Goal: Task Accomplishment & Management: Manage account settings

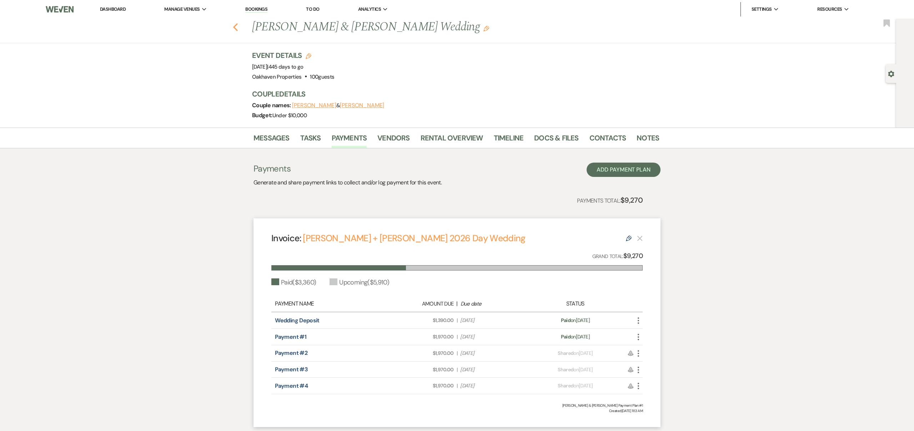
click at [234, 27] on use "button" at bounding box center [235, 27] width 5 height 8
select select "5"
select select "8"
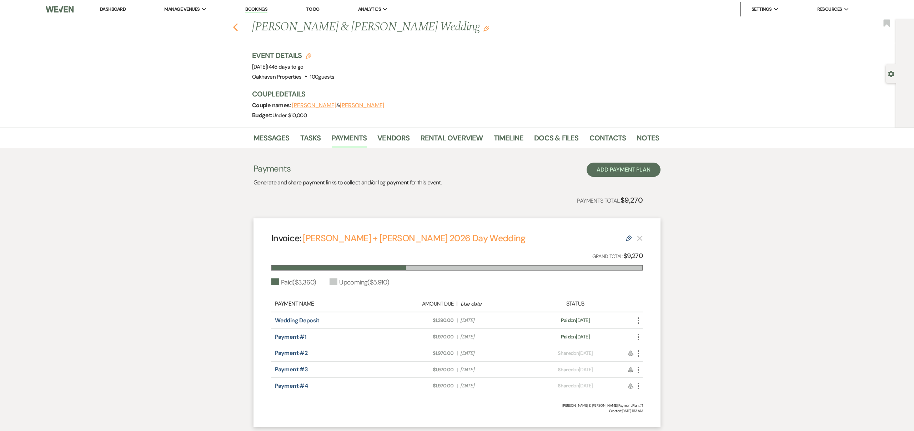
select select "5"
select select "8"
select select "6"
select select "8"
select select "6"
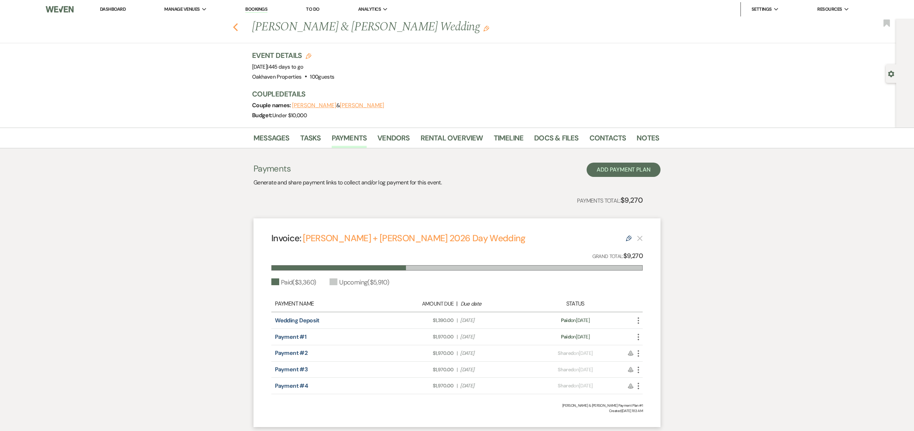
select select "8"
select select "6"
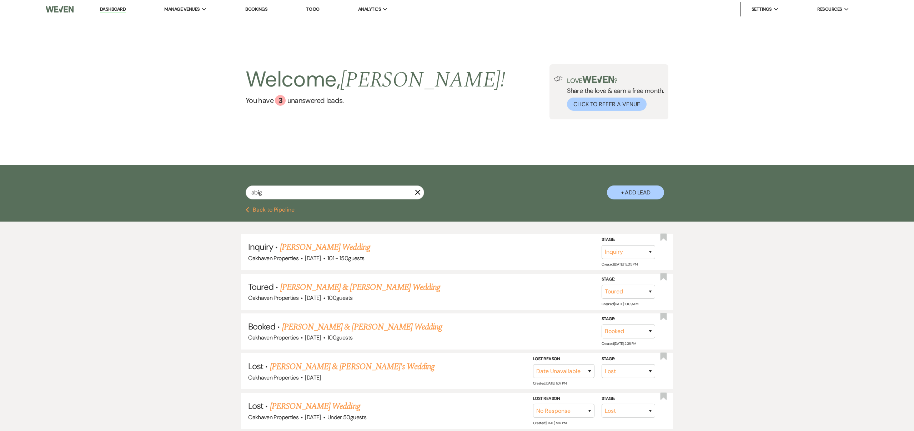
click at [418, 193] on use "button" at bounding box center [417, 192] width 5 height 5
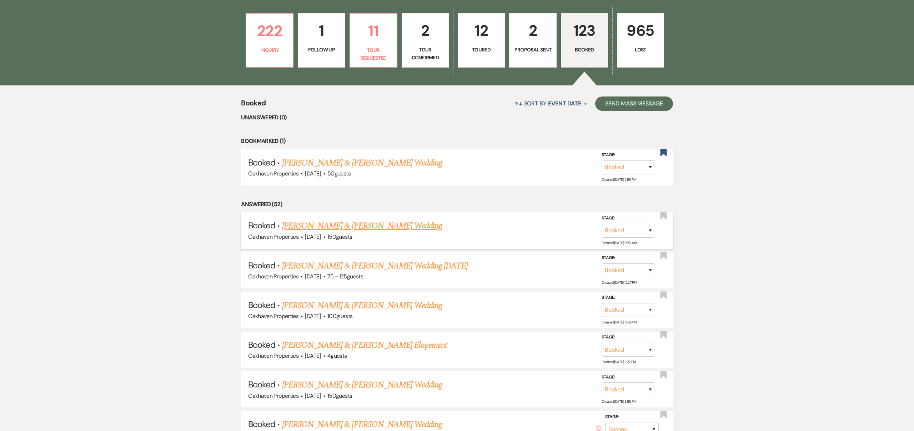
scroll to position [240, 0]
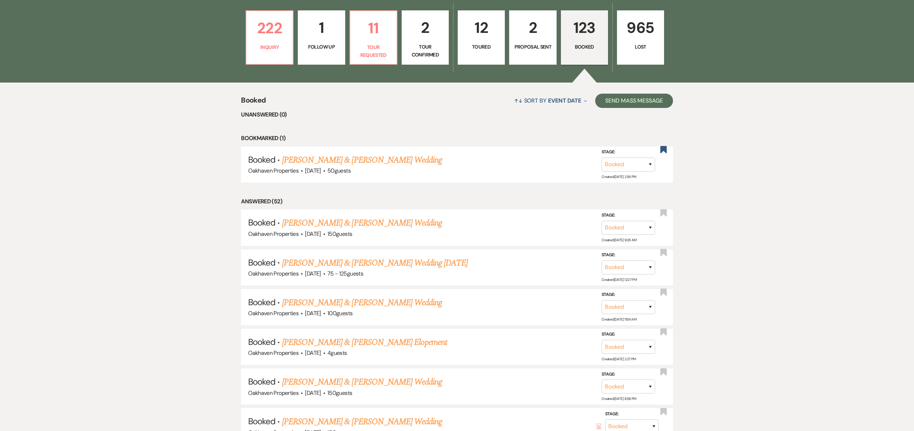
click at [405, 221] on link "[PERSON_NAME] & [PERSON_NAME] Wedding" at bounding box center [362, 222] width 160 height 13
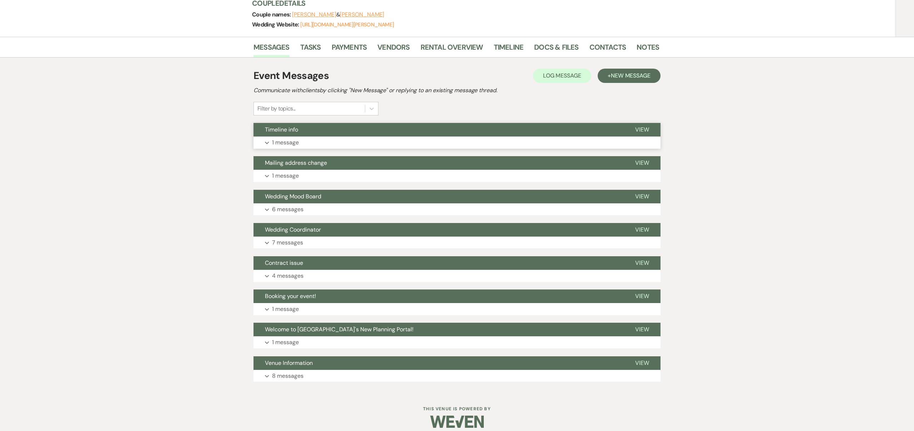
scroll to position [110, 0]
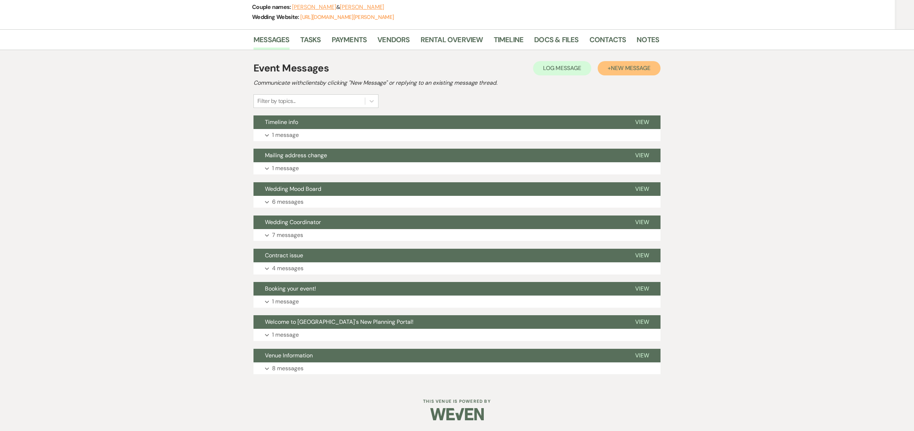
click at [637, 68] on span "New Message" at bounding box center [631, 68] width 40 height 8
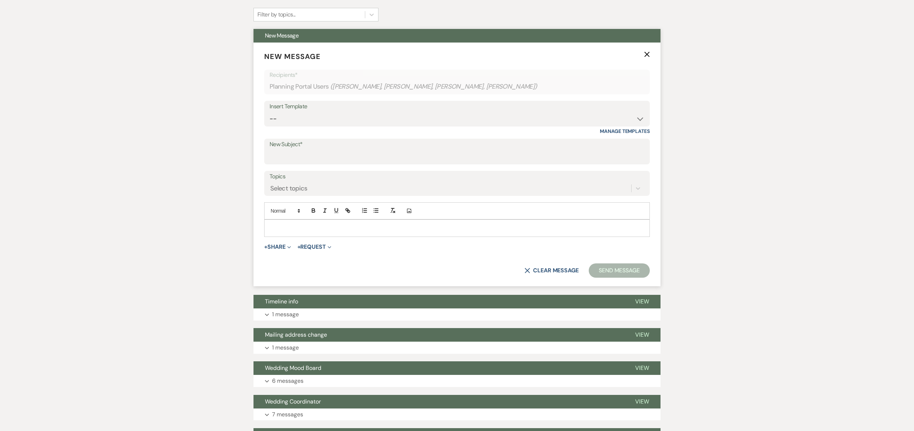
scroll to position [199, 0]
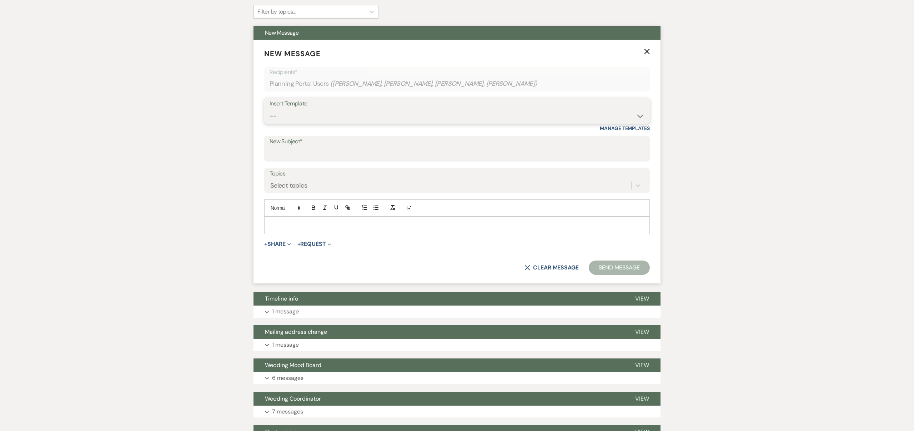
click at [335, 113] on select "-- Weven Planning Portal Introduction (Booked Events) Contract (Pre-Booked Lead…" at bounding box center [457, 116] width 375 height 14
select select "4093"
type input "Weekend Instructions"
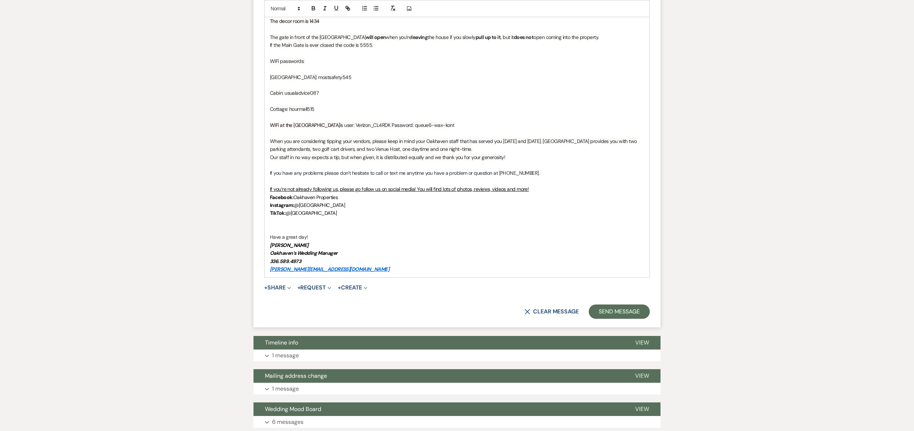
scroll to position [700, 0]
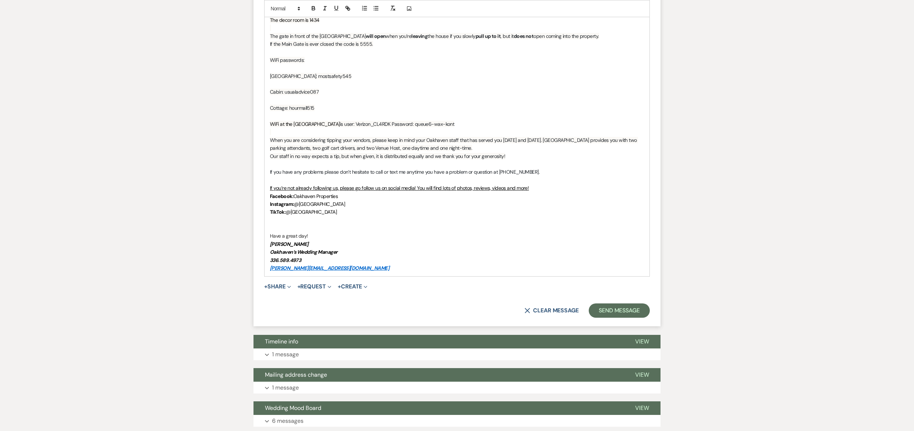
drag, startPoint x: 316, startPoint y: 243, endPoint x: 320, endPoint y: 243, distance: 3.9
click at [316, 243] on p "[PERSON_NAME]" at bounding box center [457, 244] width 374 height 8
click at [533, 173] on p "If you have any problems please don’t hesitate to call or text me anytime you h…" at bounding box center [457, 172] width 374 height 8
click at [302, 259] on p "336.589.4973" at bounding box center [457, 260] width 374 height 8
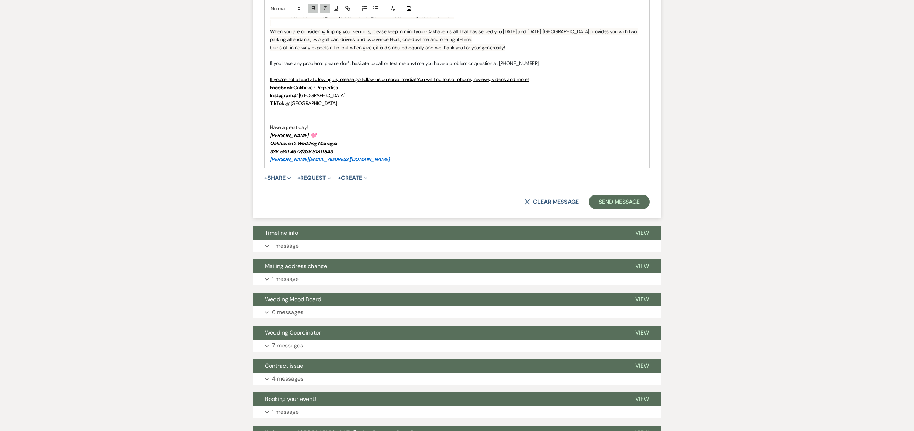
scroll to position [815, 0]
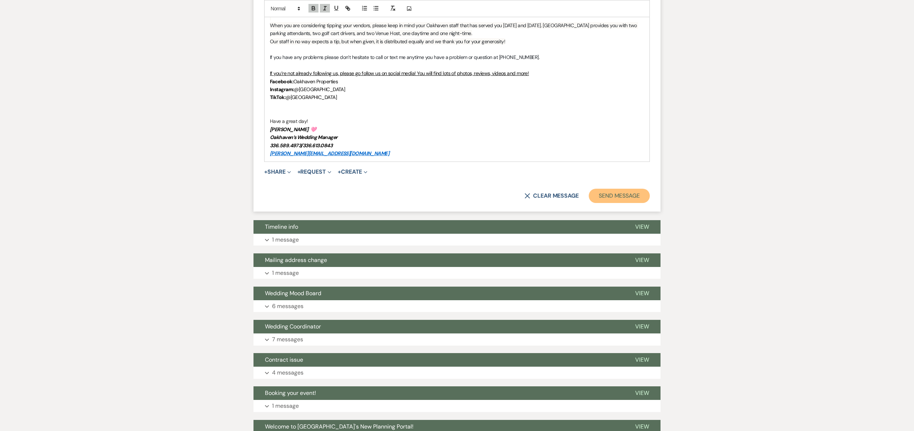
click at [617, 195] on button "Send Message" at bounding box center [619, 196] width 61 height 14
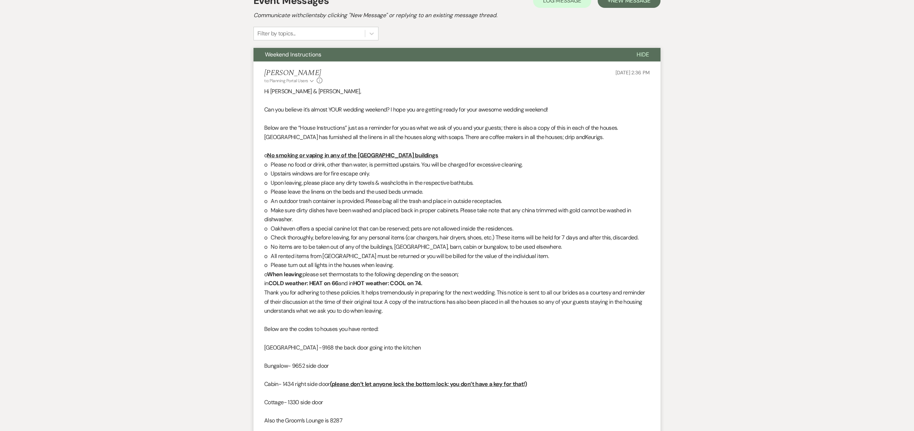
scroll to position [0, 0]
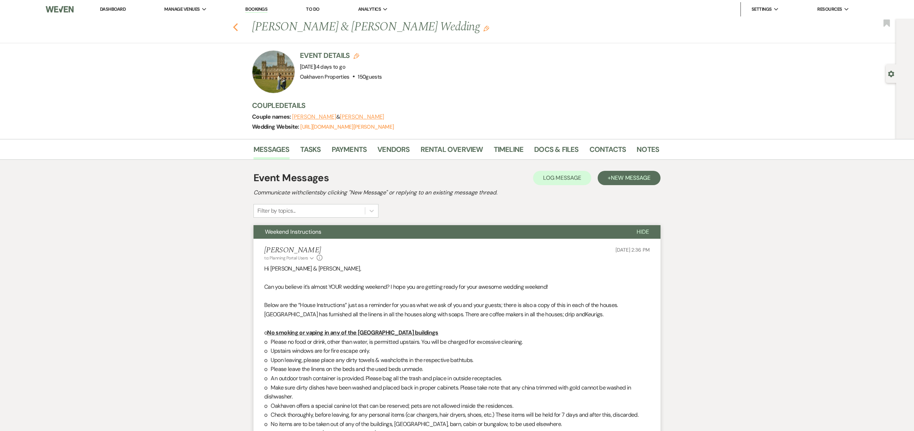
click at [235, 26] on use "button" at bounding box center [235, 27] width 5 height 8
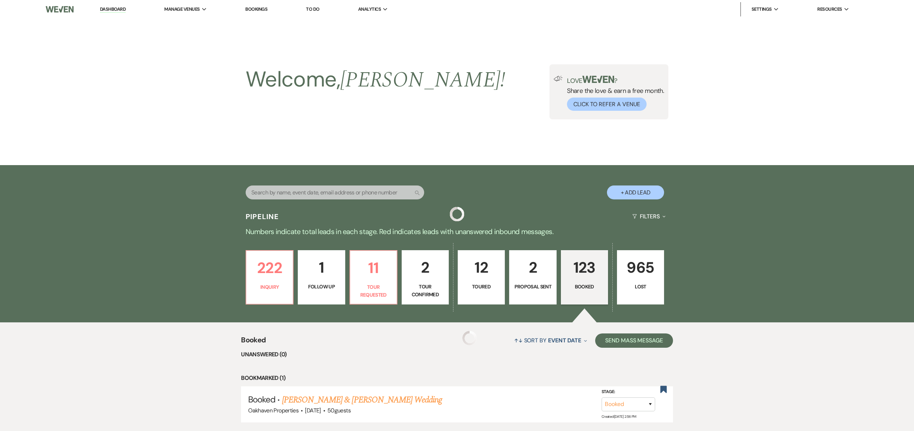
scroll to position [240, 0]
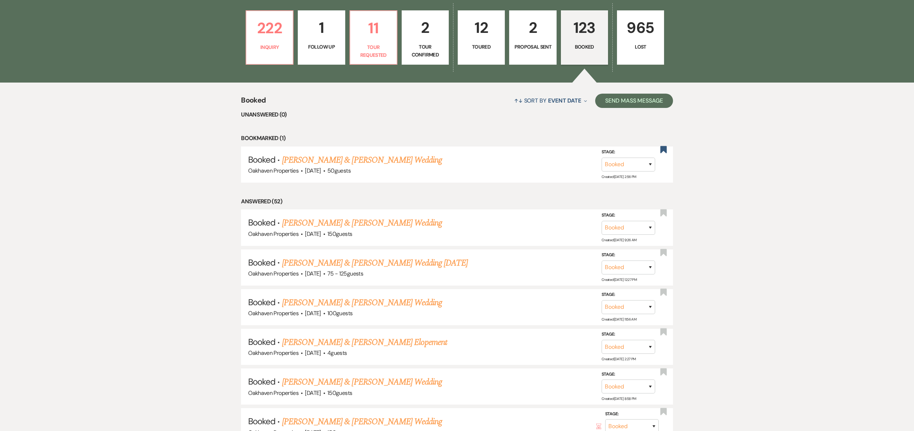
click at [531, 29] on p "2" at bounding box center [533, 28] width 38 height 24
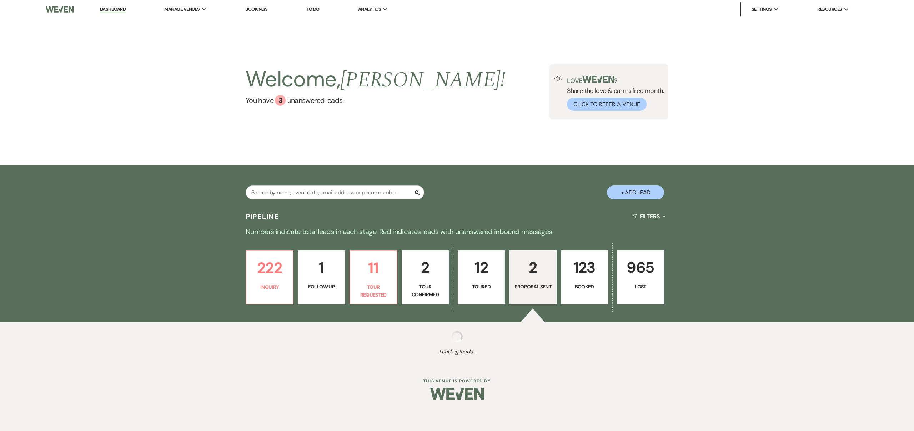
select select "6"
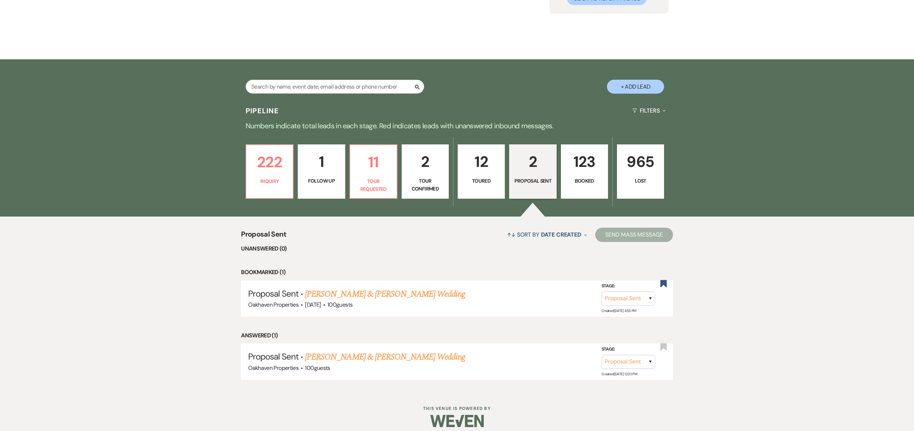
scroll to position [112, 0]
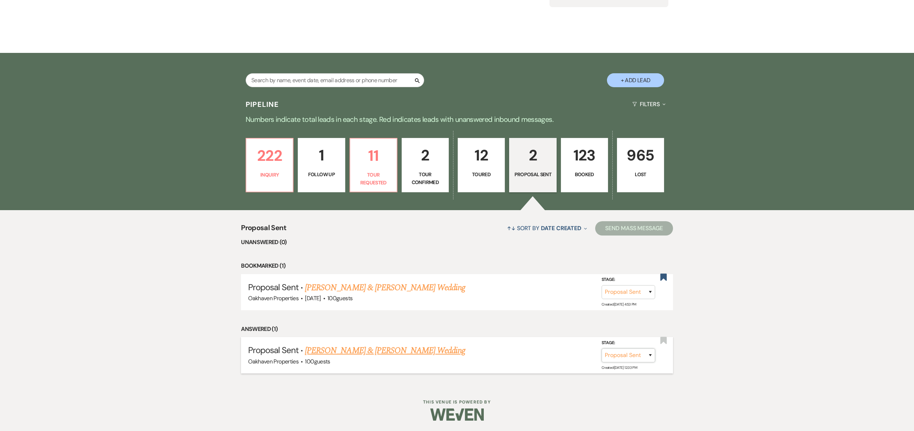
click at [649, 354] on select "Inquiry Follow Up Tour Requested Tour Confirmed Toured Proposal Sent Booked Lost" at bounding box center [629, 355] width 54 height 14
select select "9"
click at [615, 353] on select "Inquiry Follow Up Tour Requested Tour Confirmed Toured Proposal Sent Booked Lost" at bounding box center [593, 355] width 54 height 14
click at [458, 349] on link "[PERSON_NAME] & [PERSON_NAME] Wedding" at bounding box center [385, 350] width 160 height 13
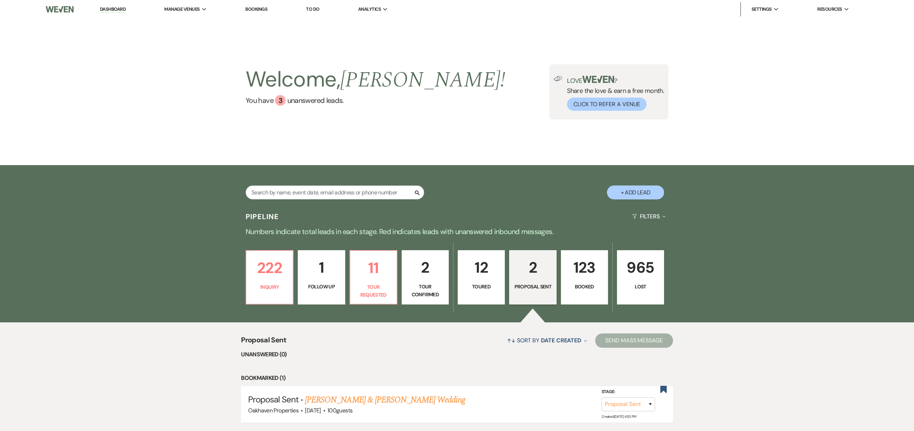
select select "6"
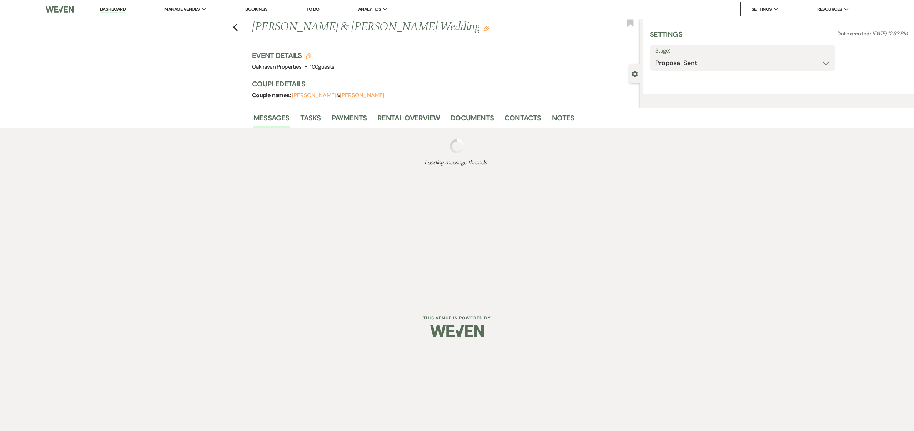
select select "5"
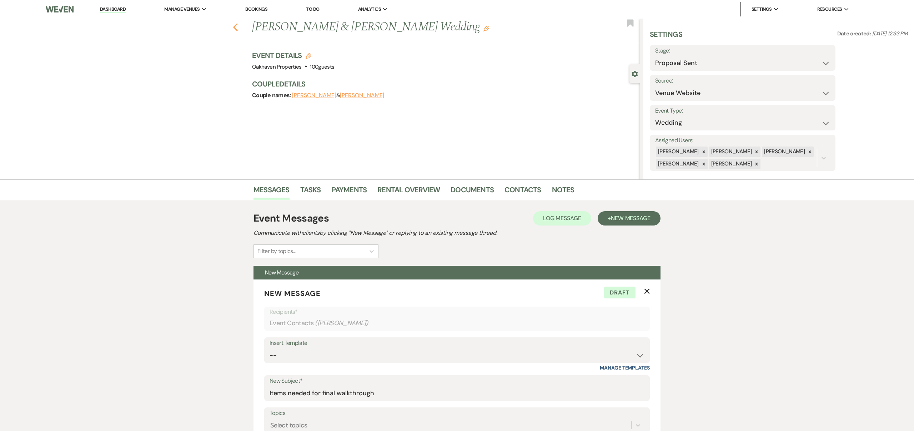
click at [236, 28] on icon "Previous" at bounding box center [235, 27] width 5 height 9
select select "6"
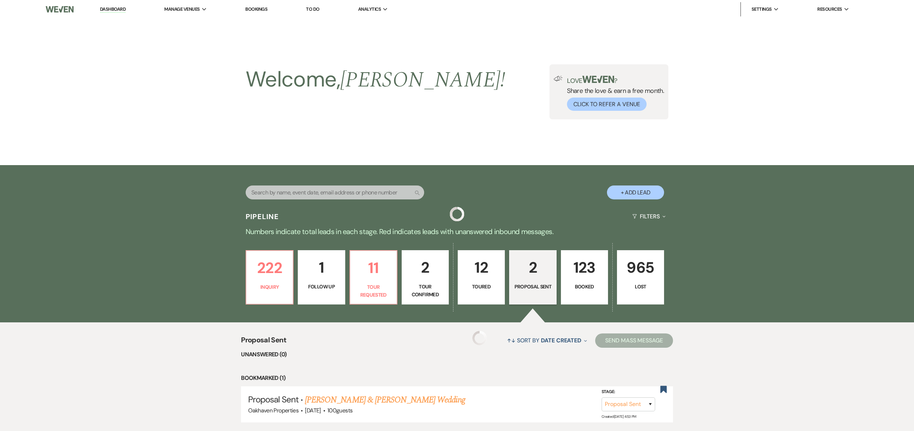
scroll to position [112, 0]
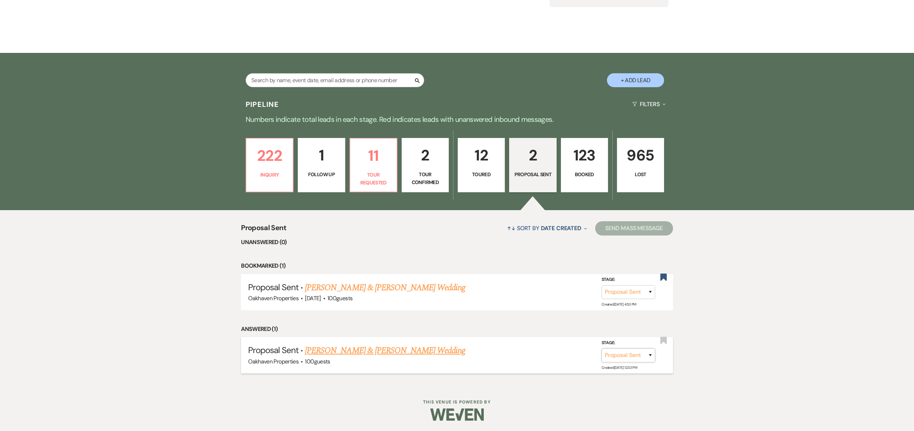
click at [650, 354] on select "Inquiry Follow Up Tour Requested Tour Confirmed Toured Proposal Sent Booked Lost" at bounding box center [629, 355] width 54 height 14
select select "7"
click at [644, 353] on button "Save" at bounding box center [641, 355] width 36 height 14
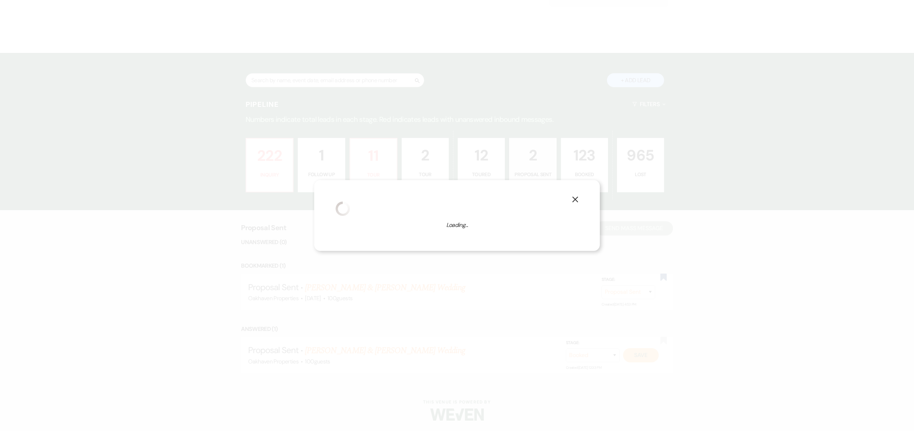
select select "1"
select select "769"
select select "false"
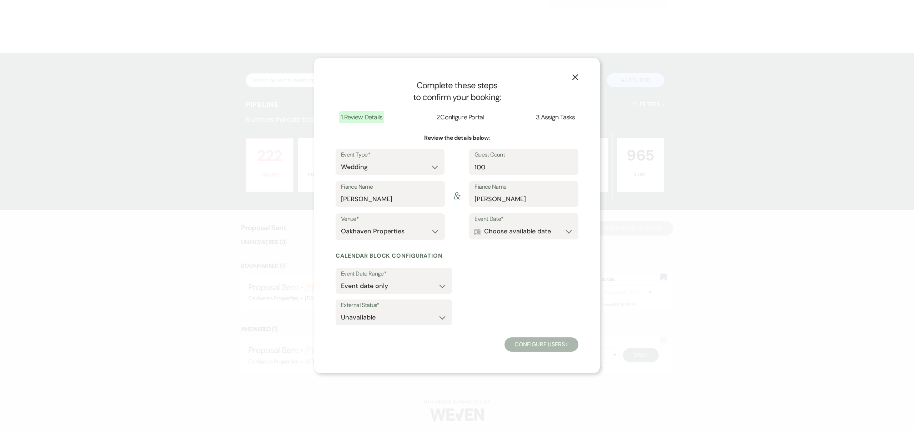
click at [574, 76] on use "button" at bounding box center [576, 77] width 6 height 6
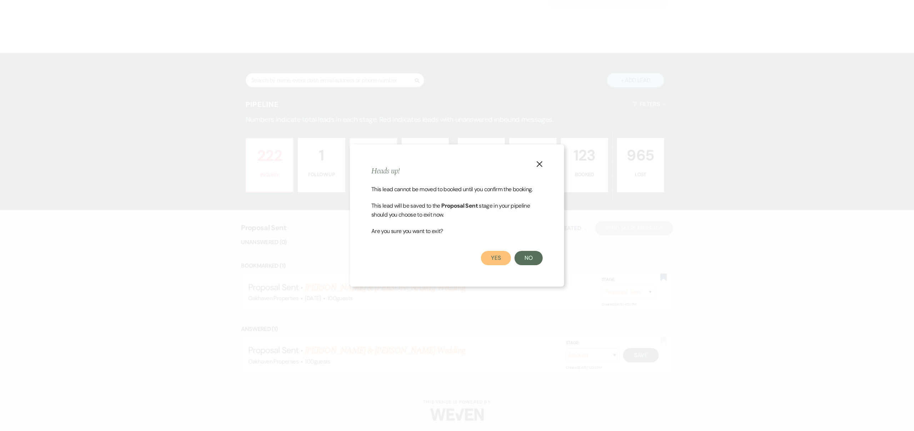
click at [501, 258] on button "Yes" at bounding box center [496, 258] width 30 height 14
select select "6"
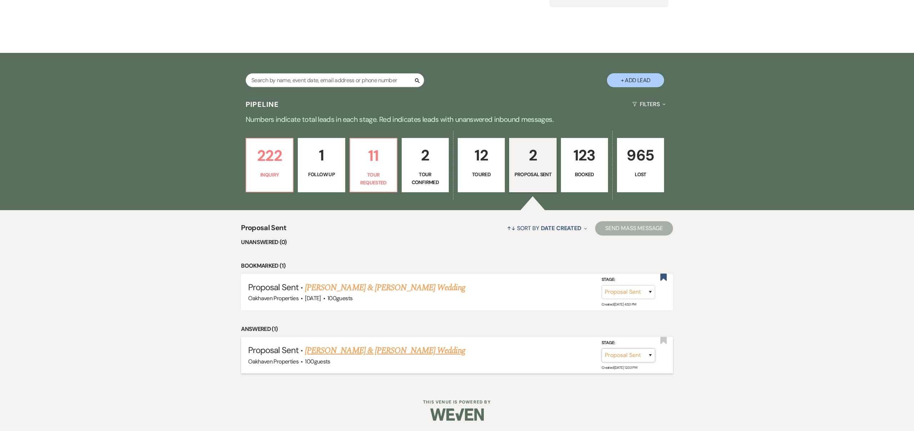
click at [650, 354] on select "Inquiry Follow Up Tour Requested Tour Confirmed Toured Proposal Sent Booked Lost" at bounding box center [629, 355] width 54 height 14
click at [423, 287] on link "[PERSON_NAME] & [PERSON_NAME] Wedding" at bounding box center [385, 287] width 160 height 13
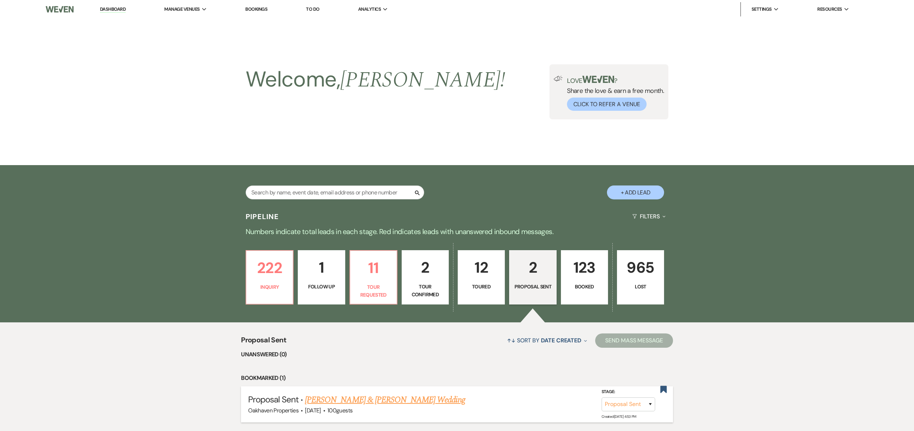
select select "6"
select select "5"
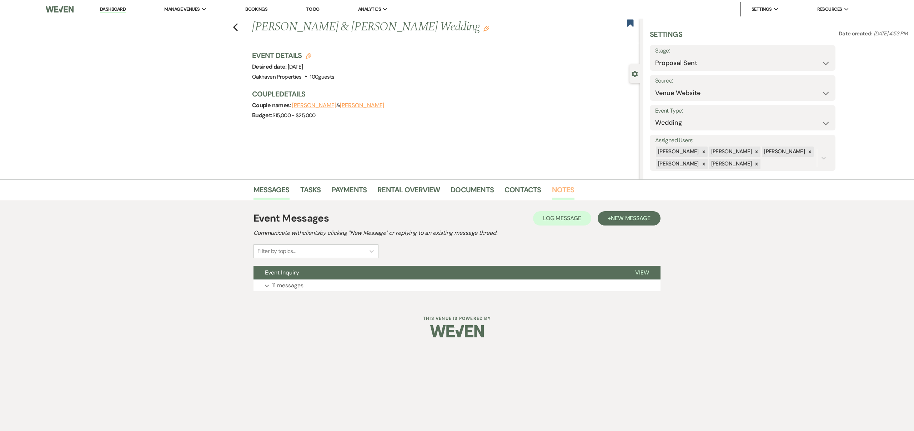
click at [559, 189] on link "Notes" at bounding box center [563, 192] width 23 height 16
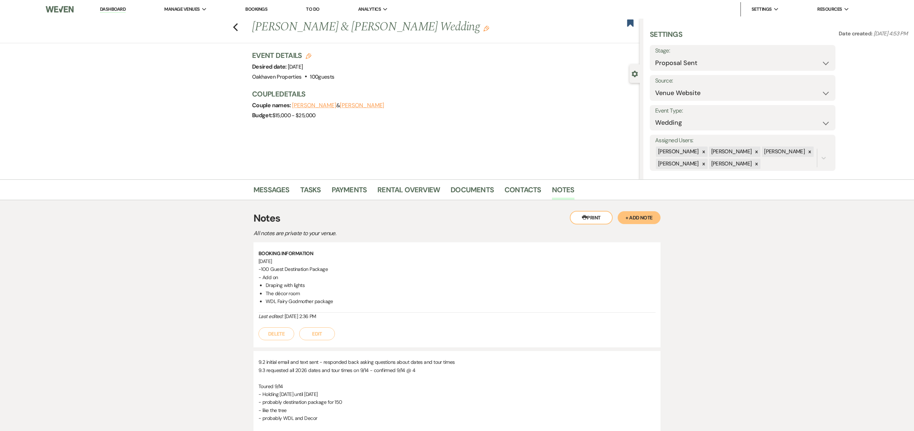
click at [595, 217] on button "Printer Print" at bounding box center [591, 218] width 43 height 14
click at [524, 187] on link "Contacts" at bounding box center [523, 192] width 37 height 16
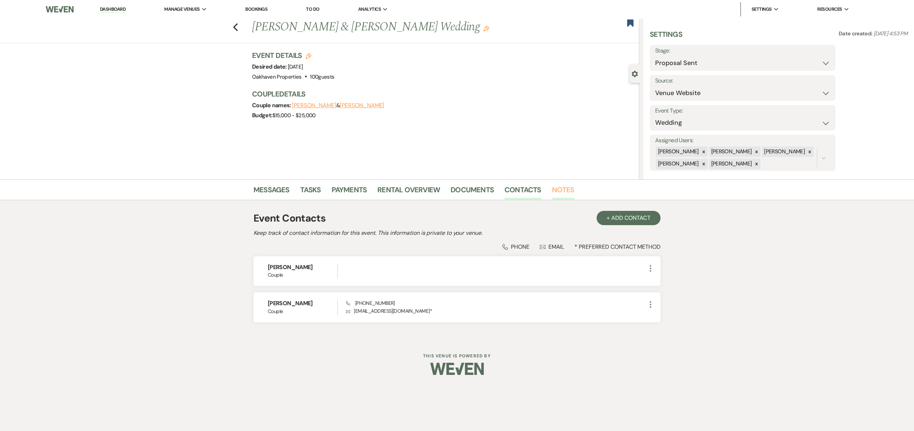
click at [556, 189] on link "Notes" at bounding box center [563, 192] width 23 height 16
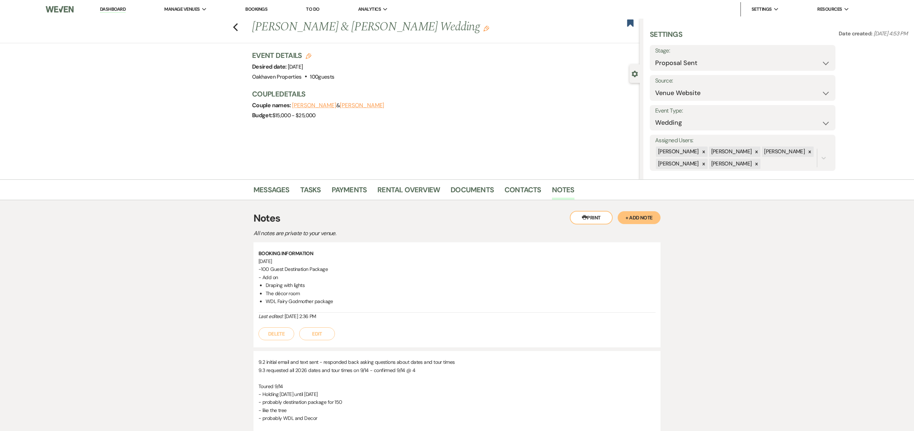
click at [595, 218] on button "Printer Print" at bounding box center [591, 218] width 43 height 14
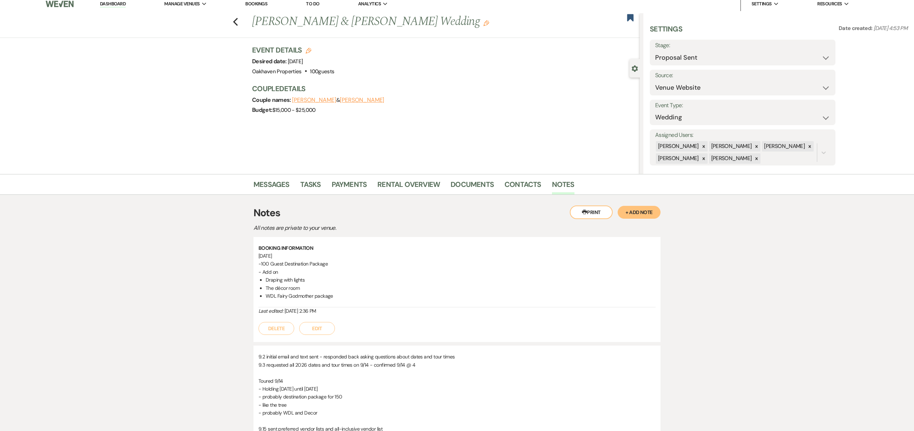
scroll to position [6, 0]
click at [590, 209] on button "Printer Print" at bounding box center [591, 211] width 43 height 14
click at [277, 182] on link "Messages" at bounding box center [272, 186] width 36 height 16
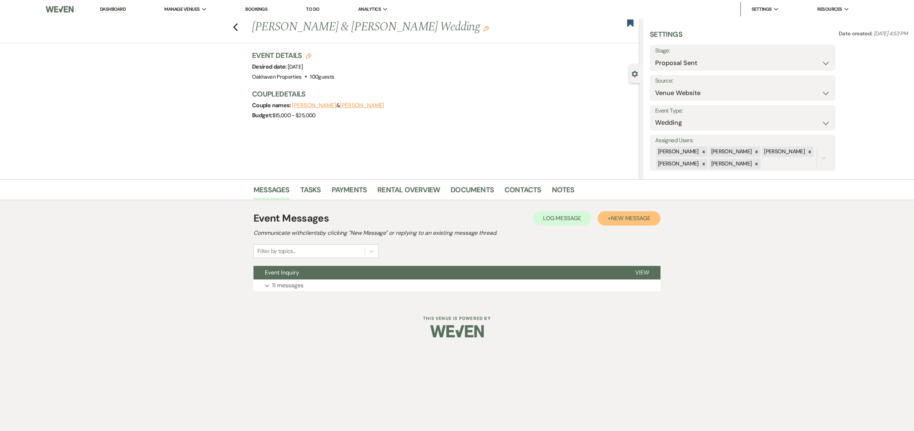
click at [626, 216] on span "New Message" at bounding box center [631, 218] width 40 height 8
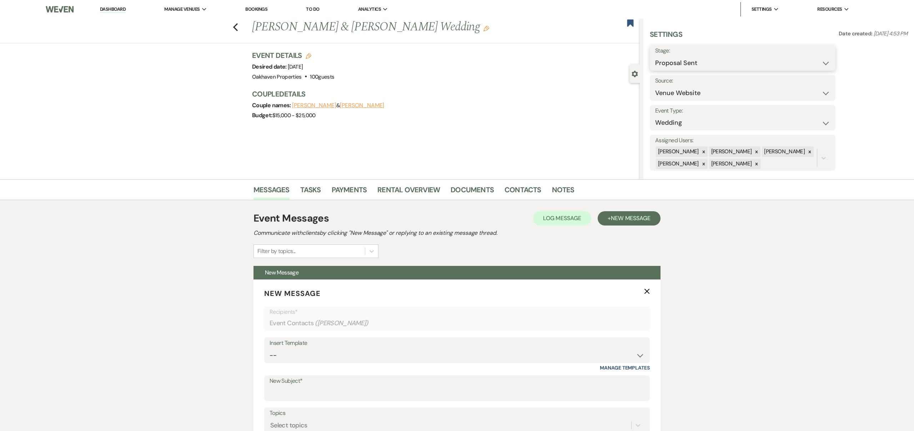
click at [825, 63] on select "Inquiry Follow Up Tour Requested Tour Confirmed Toured Proposal Sent Booked Lost" at bounding box center [742, 63] width 175 height 14
select select "7"
click at [816, 55] on button "Save" at bounding box center [816, 58] width 40 height 14
select select "1"
select select "769"
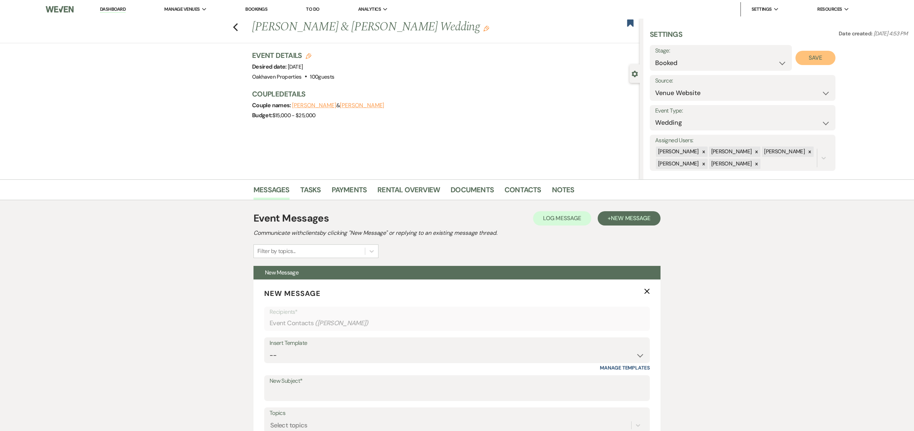
select select "false"
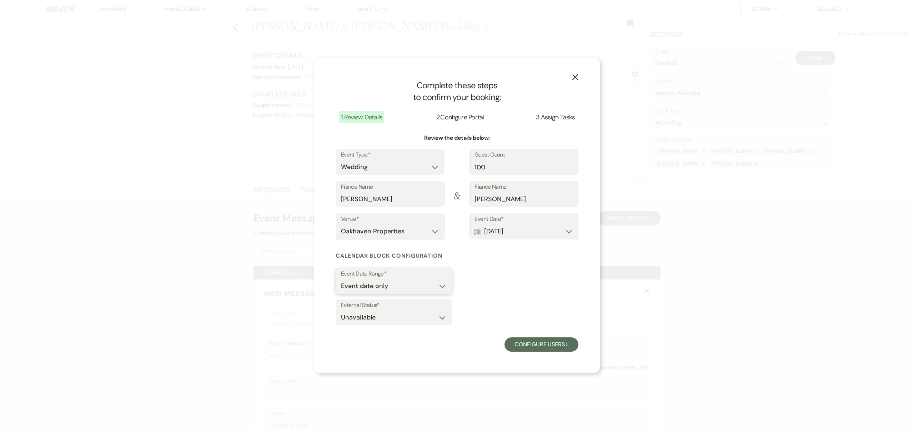
click at [442, 286] on select "Event date only Event date and" at bounding box center [394, 286] width 106 height 14
select select "eventDateAnd"
click at [504, 284] on input "1" at bounding box center [485, 286] width 44 height 14
type input "2"
click at [504, 284] on input "2" at bounding box center [485, 286] width 44 height 14
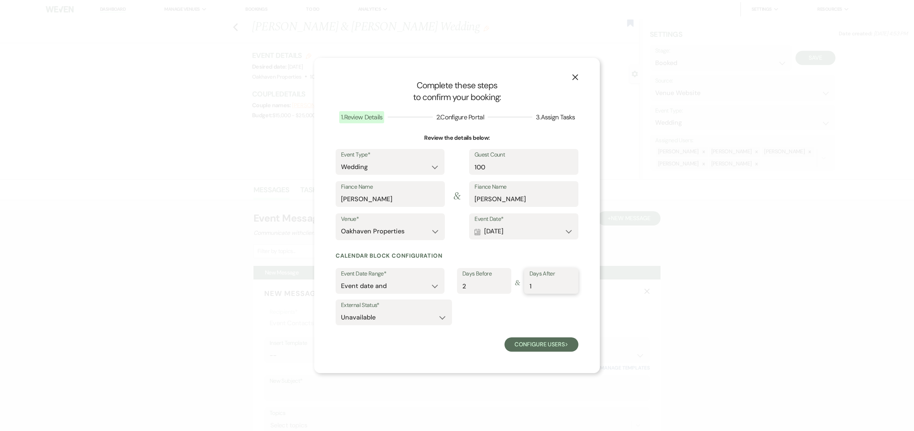
type input "1"
click at [571, 284] on input "1" at bounding box center [552, 286] width 44 height 14
click at [529, 343] on button "Configure users Next" at bounding box center [542, 344] width 74 height 14
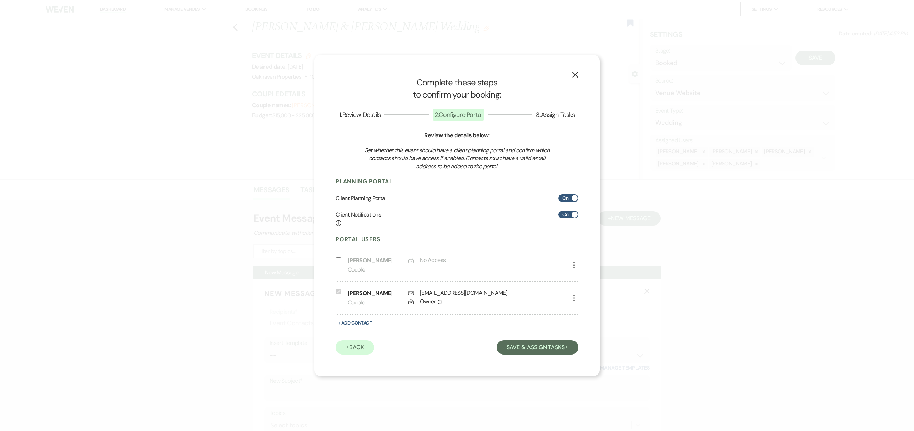
click at [575, 297] on icon "More" at bounding box center [574, 298] width 9 height 9
click at [583, 312] on use "button" at bounding box center [581, 312] width 5 height 5
select select "1"
select select "6"
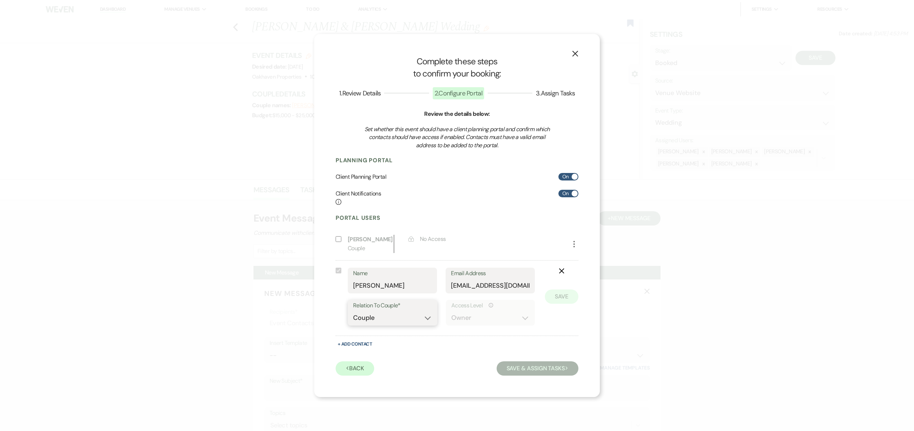
click at [428, 318] on select "Couple Planner Parent of Couple Family Member Friend Other" at bounding box center [392, 318] width 79 height 14
click at [490, 304] on icon "Info" at bounding box center [491, 305] width 4 height 4
click at [561, 271] on use "button" at bounding box center [561, 270] width 5 height 5
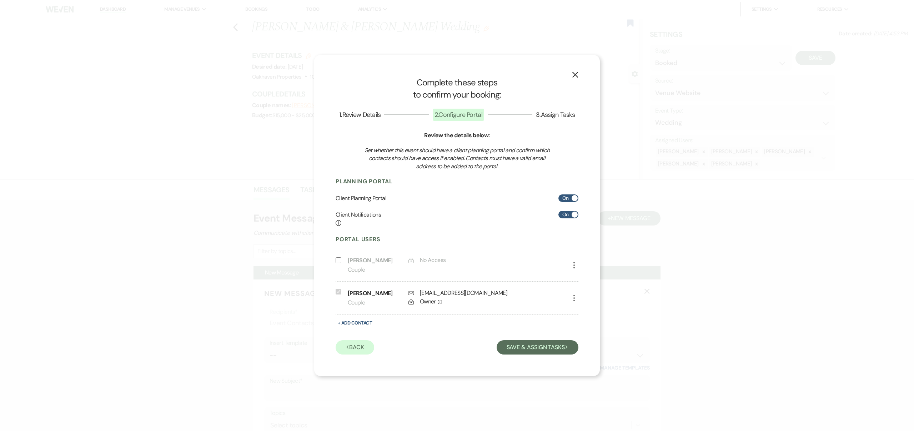
click at [463, 220] on div "Client Notifications Info On" at bounding box center [457, 219] width 243 height 16
click at [577, 71] on button "X" at bounding box center [575, 74] width 11 height 13
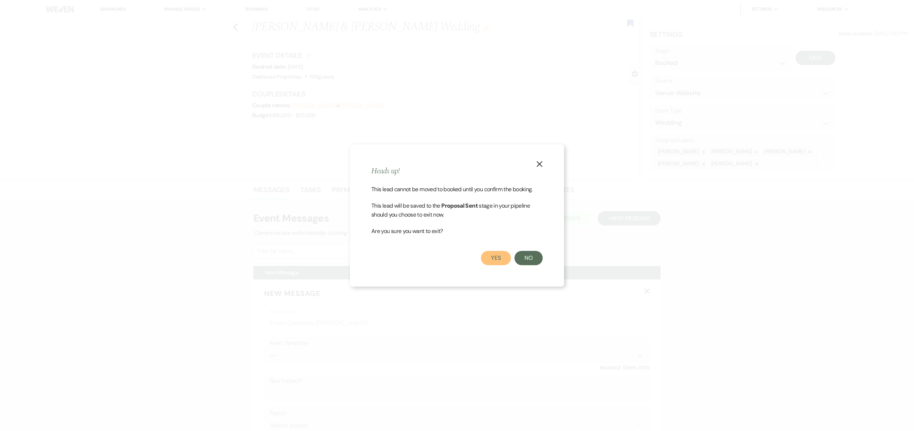
click at [500, 258] on button "Yes" at bounding box center [496, 258] width 30 height 14
select select "6"
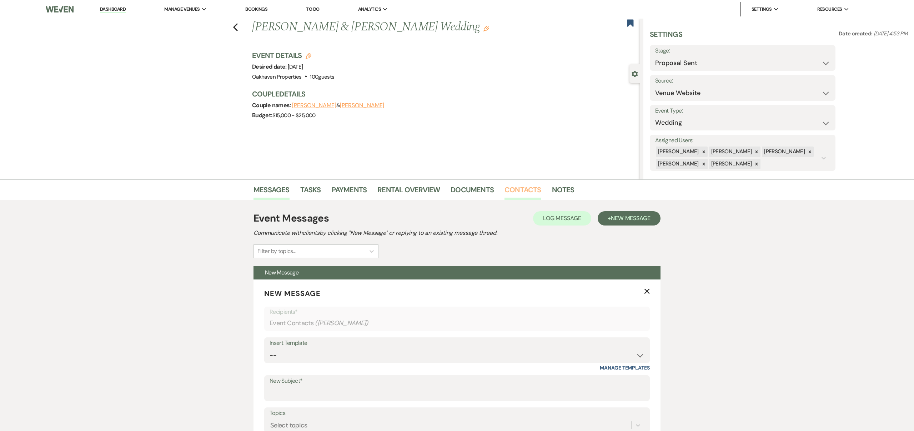
click at [525, 188] on link "Contacts" at bounding box center [523, 192] width 37 height 16
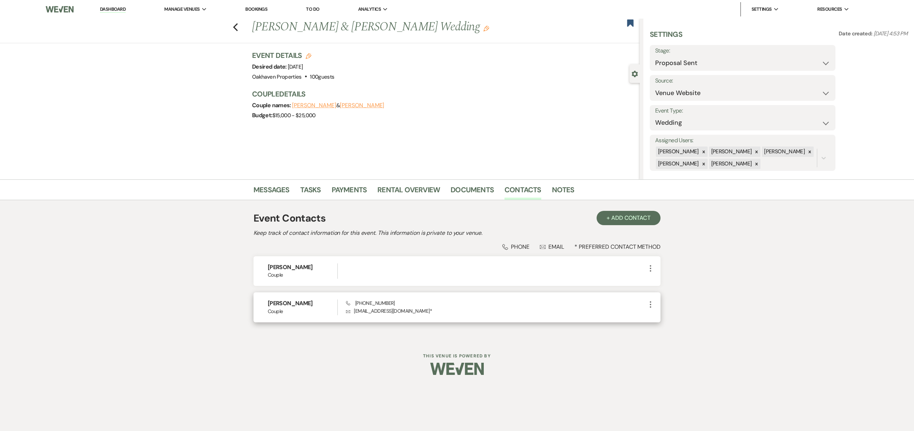
click at [651, 302] on icon "More" at bounding box center [650, 304] width 9 height 9
click at [660, 317] on use "button" at bounding box center [657, 318] width 5 height 5
select select "1"
select select "email"
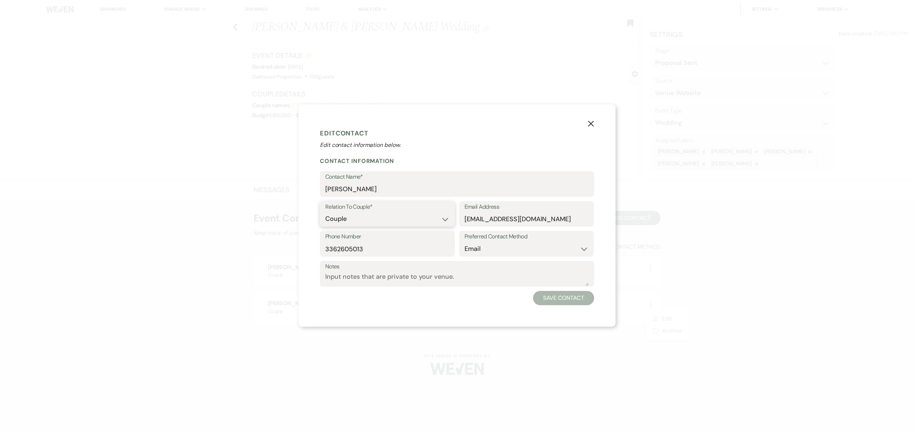
click at [445, 219] on select "Couple Planner Parent of Couple Family Member Friend Other" at bounding box center [387, 219] width 124 height 14
click at [590, 122] on icon "X" at bounding box center [591, 123] width 6 height 6
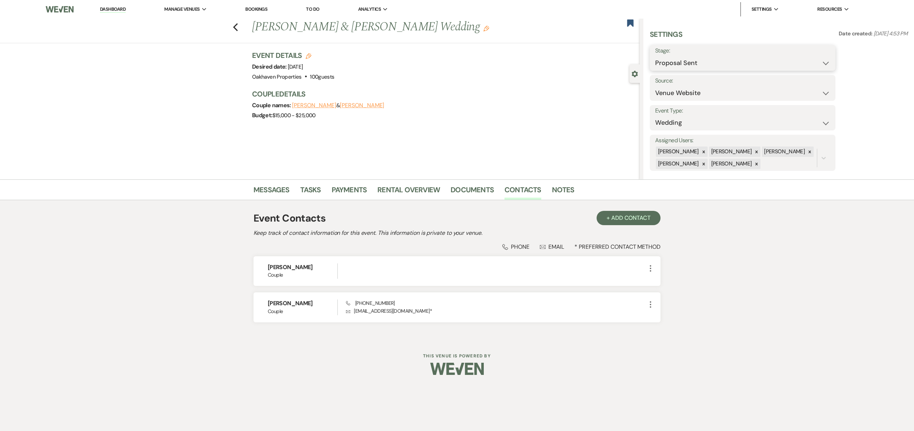
click at [825, 62] on select "Inquiry Follow Up Tour Requested Tour Confirmed Toured Proposal Sent Booked Lost" at bounding box center [742, 63] width 175 height 14
select select "7"
click at [815, 56] on button "Save" at bounding box center [816, 58] width 40 height 14
select select "1"
select select "769"
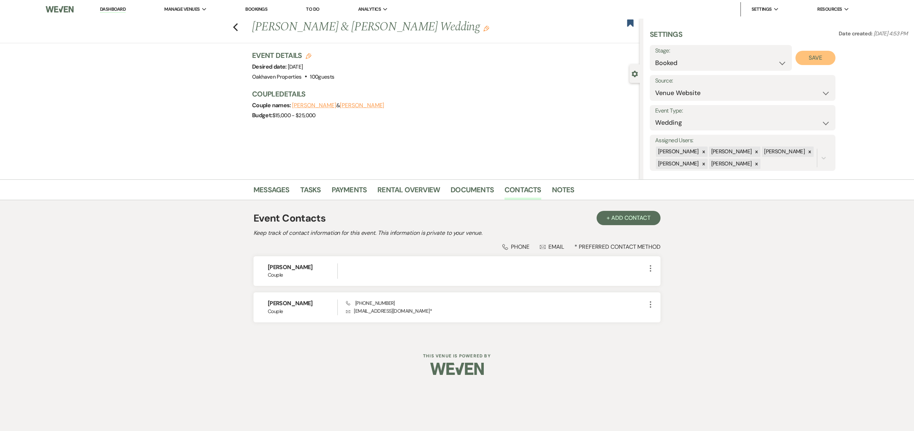
select select "eventDateAnd"
select select "false"
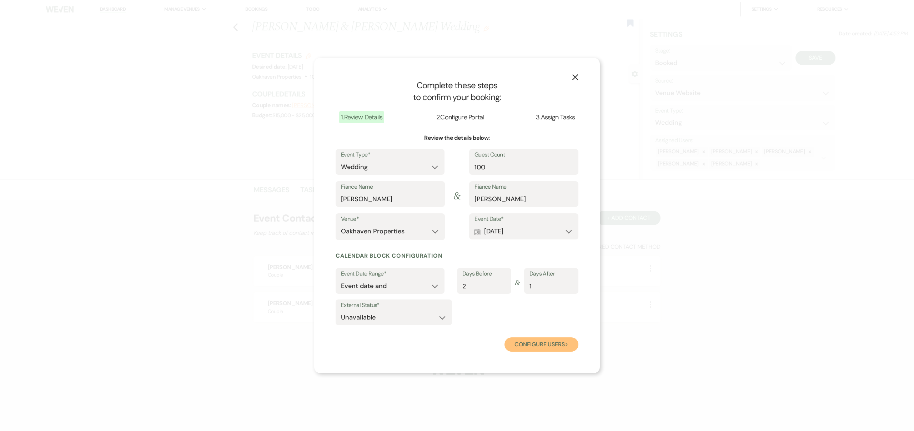
click at [533, 346] on button "Configure users Next" at bounding box center [542, 344] width 74 height 14
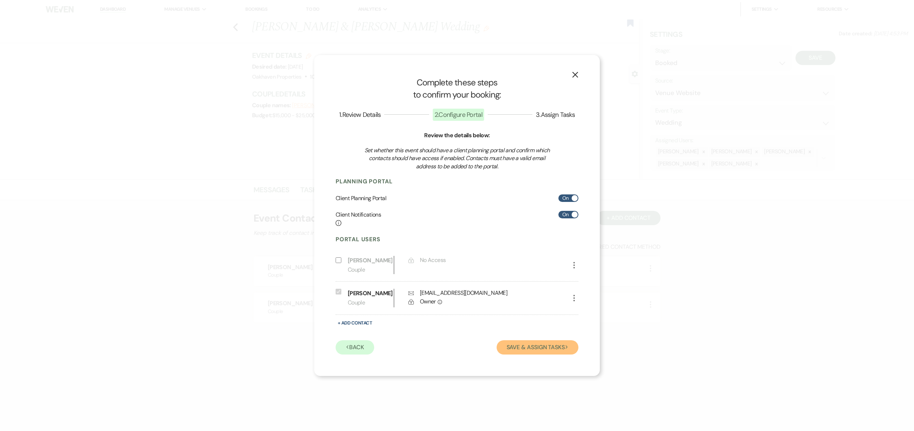
click at [533, 345] on button "Save & Assign Tasks Next" at bounding box center [538, 347] width 82 height 14
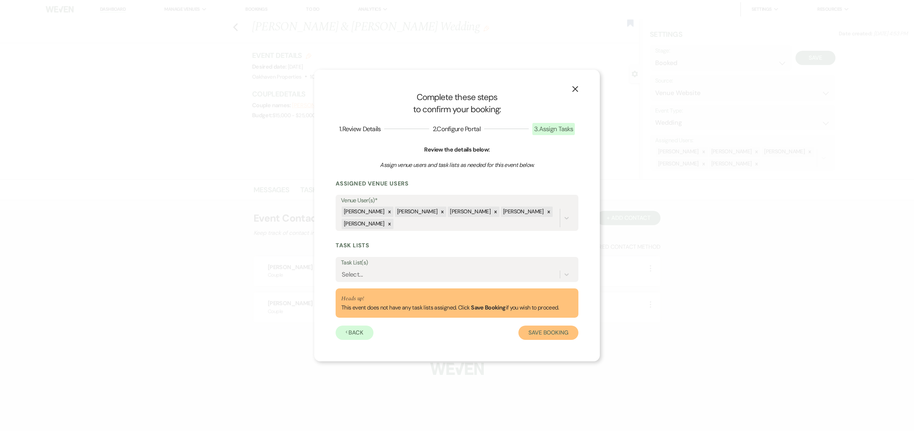
click at [549, 331] on button "Save Booking" at bounding box center [549, 332] width 60 height 14
select select "14"
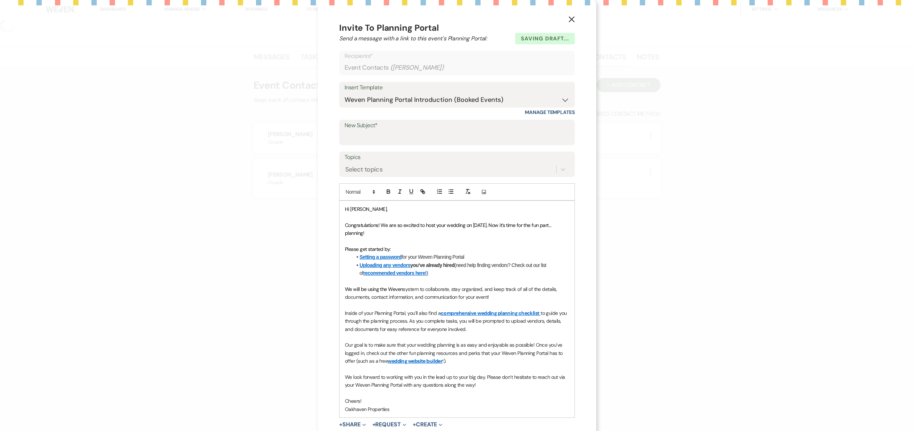
select select "5"
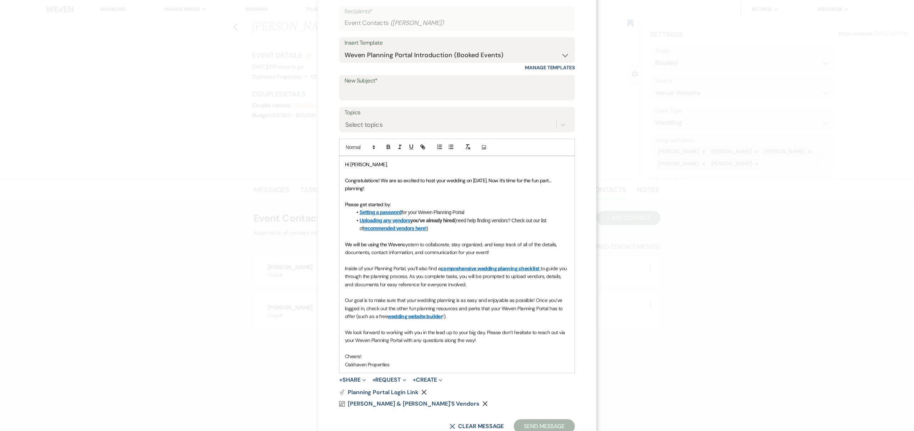
scroll to position [50, 0]
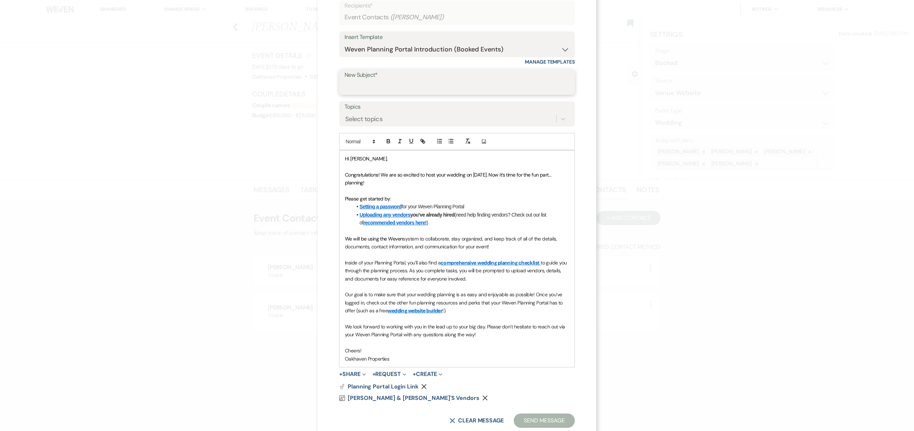
click at [398, 87] on input "New Subject*" at bounding box center [457, 87] width 225 height 14
type input "Booking your event!"
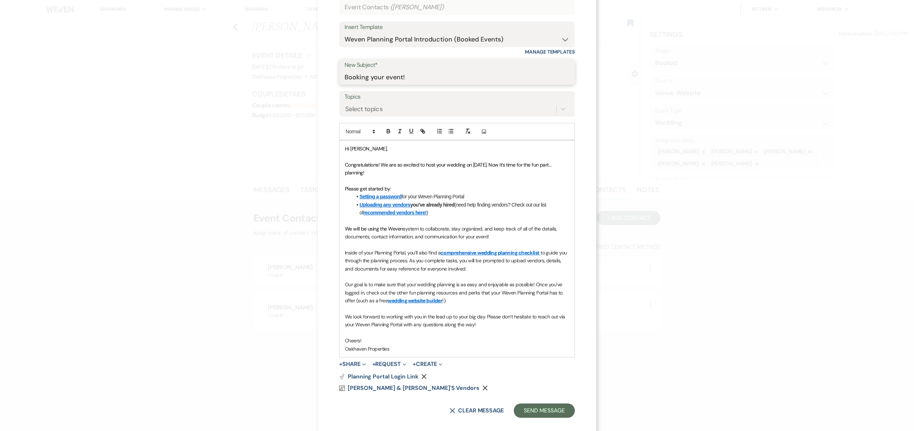
scroll to position [68, 0]
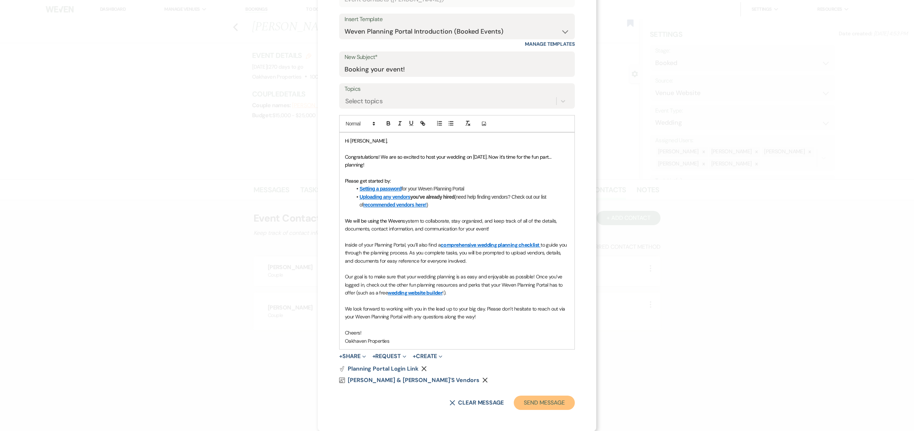
click at [544, 400] on button "Send Message" at bounding box center [544, 402] width 61 height 14
